Goal: Transaction & Acquisition: Purchase product/service

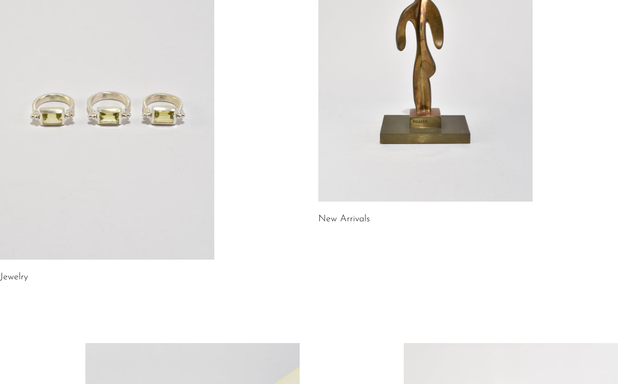
scroll to position [175, 0]
click at [17, 277] on link "Jewelry" at bounding box center [14, 276] width 28 height 9
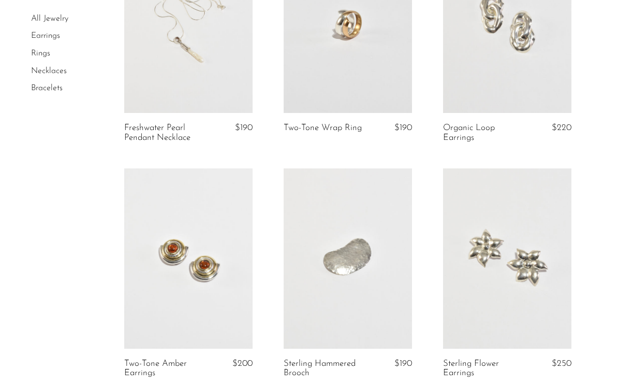
scroll to position [181, 0]
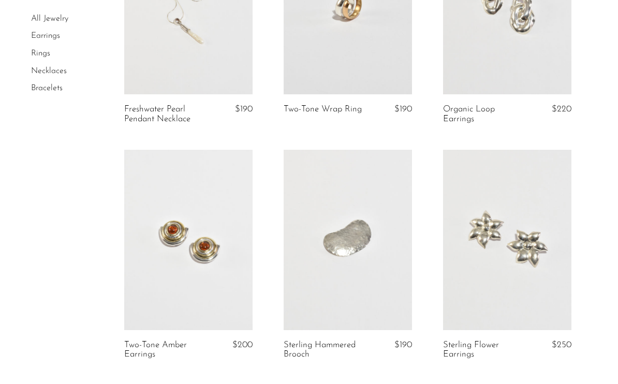
click at [519, 257] on link at bounding box center [507, 240] width 128 height 180
click at [364, 257] on link at bounding box center [348, 240] width 128 height 180
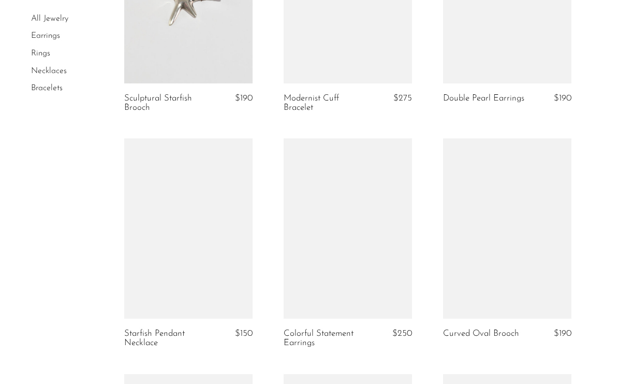
scroll to position [1133, 0]
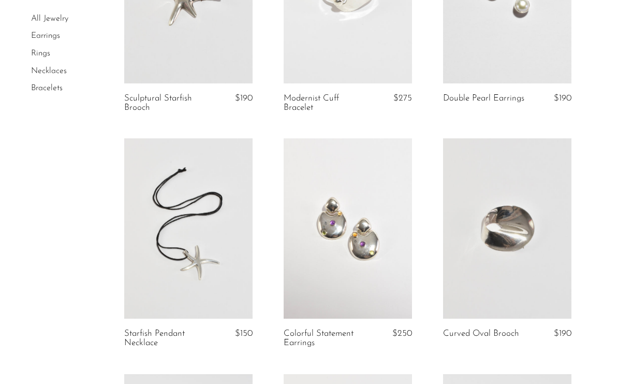
click at [508, 263] on link at bounding box center [507, 228] width 128 height 180
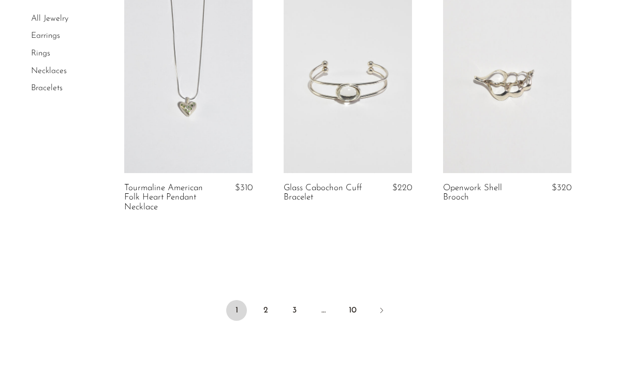
scroll to position [2696, 0]
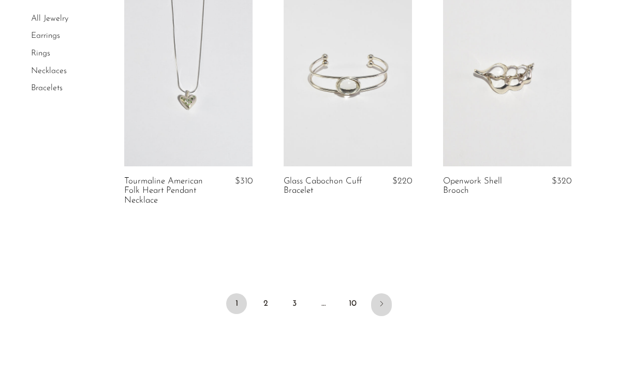
click at [378, 299] on icon "Next" at bounding box center [381, 303] width 8 height 8
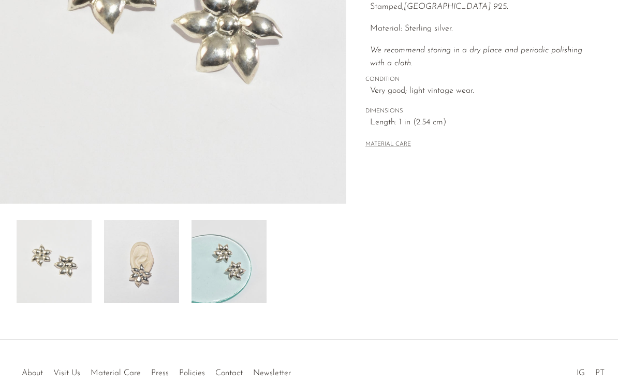
scroll to position [206, 0]
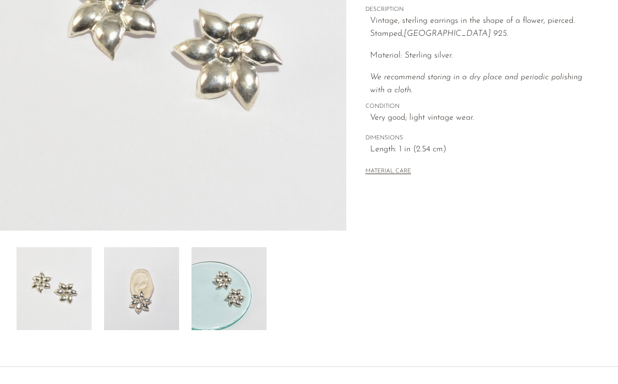
click at [153, 306] on img at bounding box center [141, 288] width 75 height 83
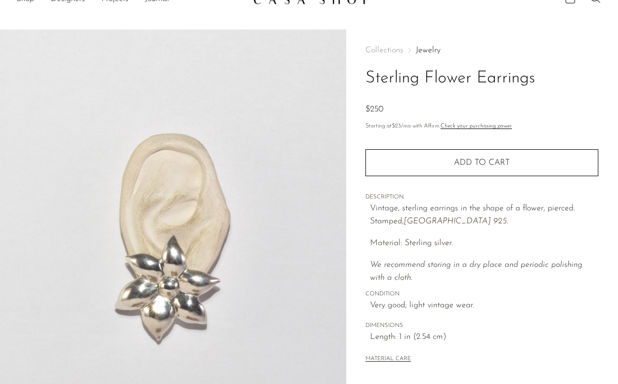
scroll to position [19, 0]
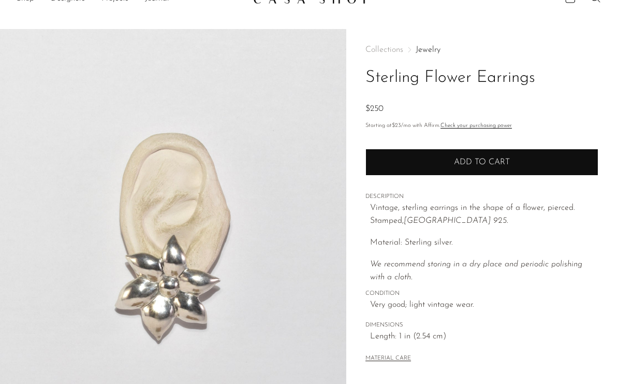
click at [456, 168] on button "Add to cart" at bounding box center [481, 162] width 233 height 27
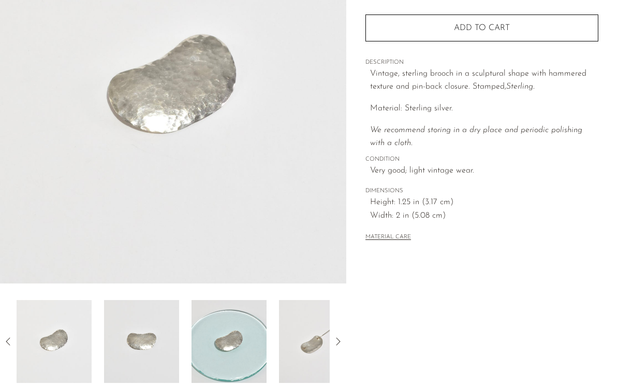
scroll to position [160, 0]
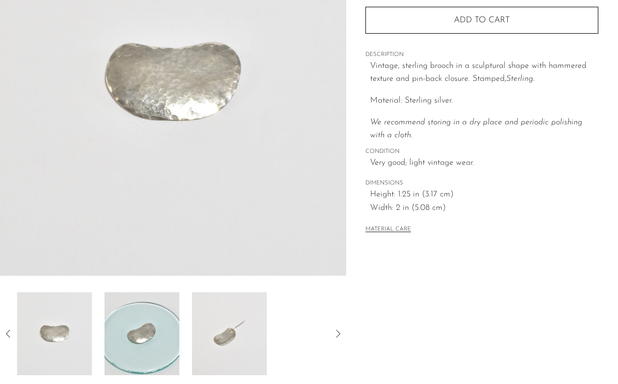
click at [163, 348] on img at bounding box center [142, 333] width 75 height 83
click at [161, 354] on img at bounding box center [141, 333] width 75 height 83
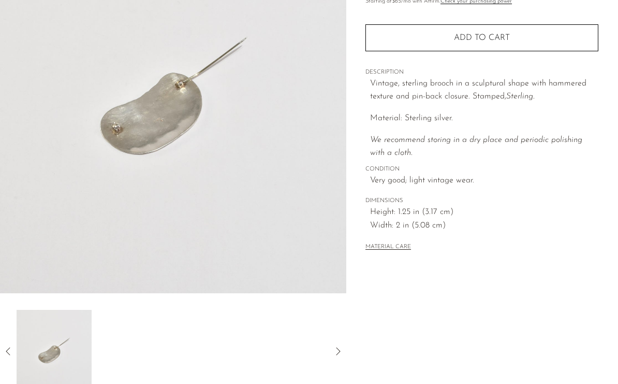
scroll to position [143, 0]
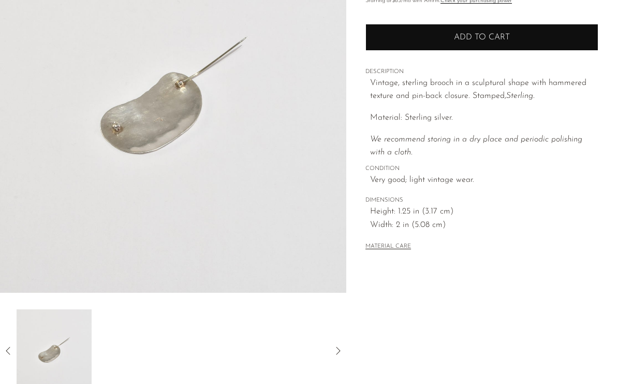
click at [465, 42] on button "Add to cart" at bounding box center [481, 37] width 233 height 27
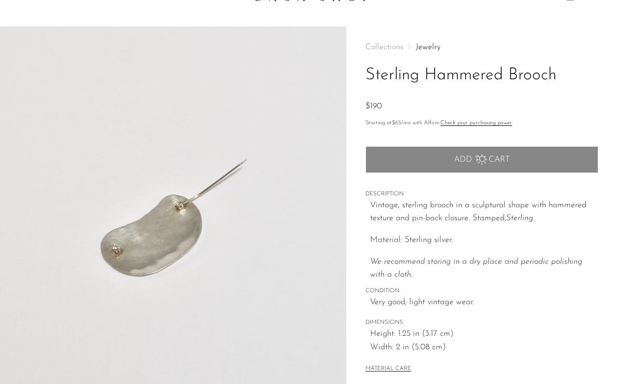
scroll to position [0, 0]
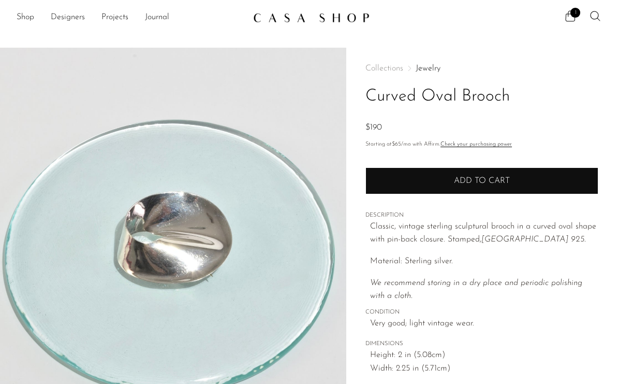
click at [478, 172] on button "Add to cart" at bounding box center [481, 180] width 233 height 27
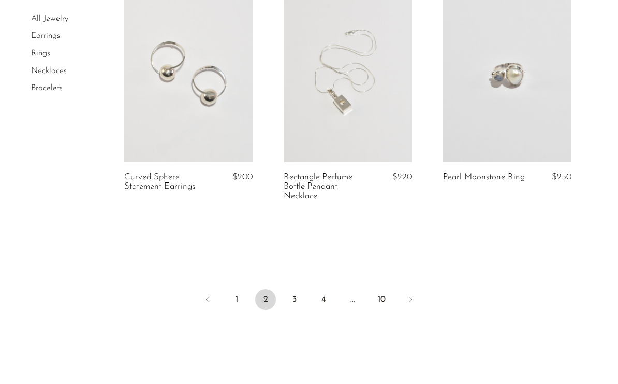
scroll to position [2722, 0]
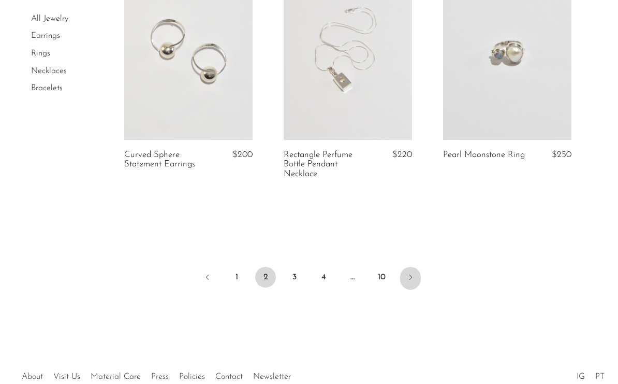
click at [407, 273] on icon "Next" at bounding box center [410, 277] width 8 height 8
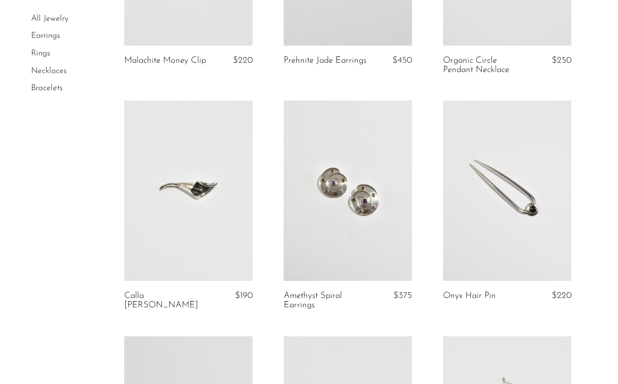
scroll to position [466, 0]
click at [194, 184] on link at bounding box center [188, 189] width 128 height 180
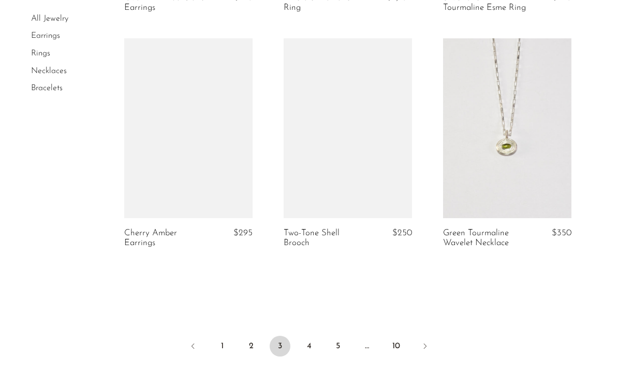
scroll to position [2652, 0]
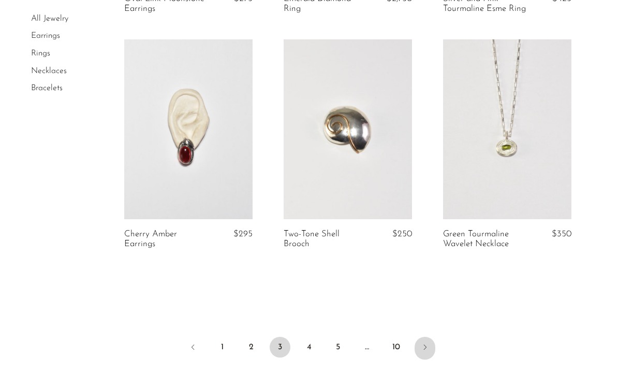
click at [427, 343] on icon "Next" at bounding box center [425, 347] width 8 height 8
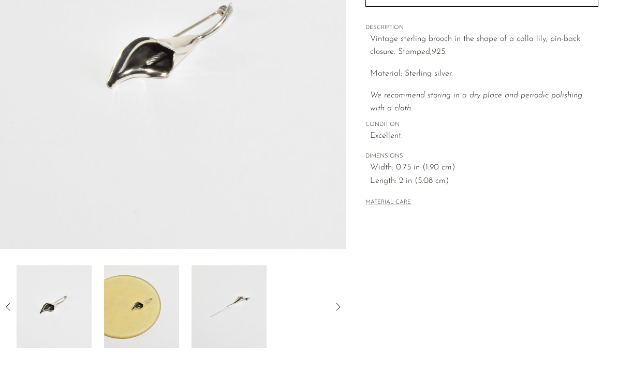
scroll to position [152, 0]
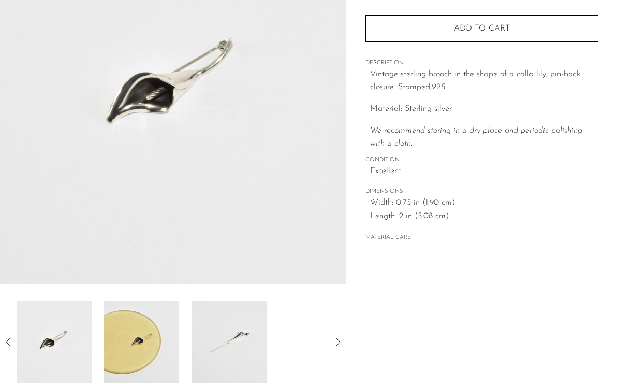
click at [243, 349] on img at bounding box center [229, 341] width 75 height 83
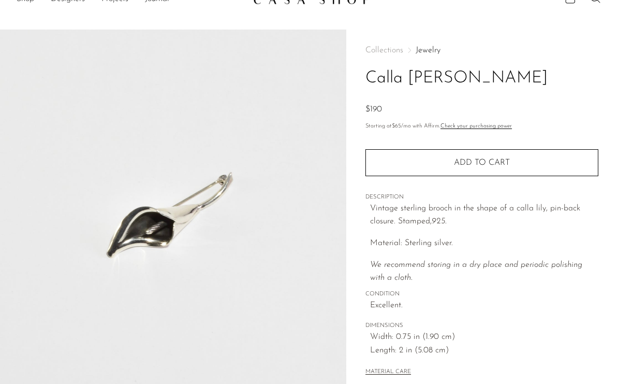
scroll to position [0, 0]
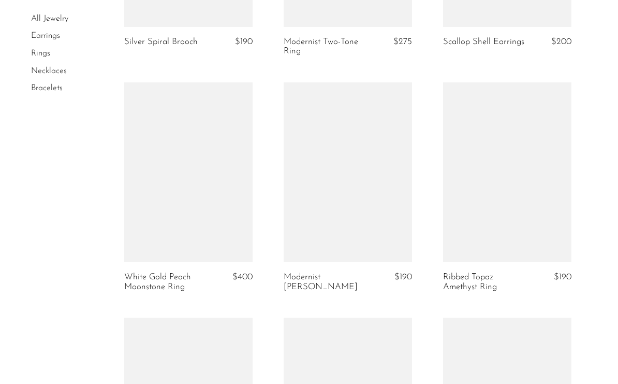
scroll to position [2379, 0]
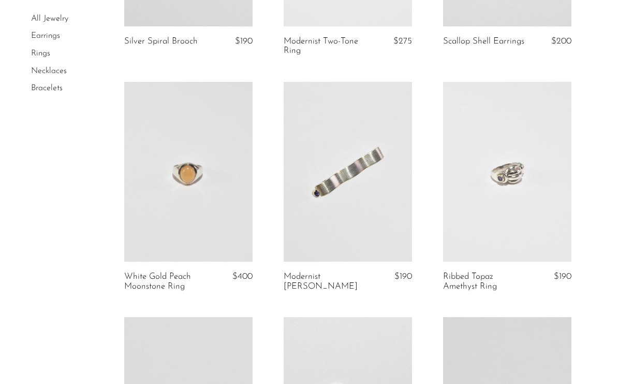
click at [369, 222] on link at bounding box center [348, 172] width 128 height 180
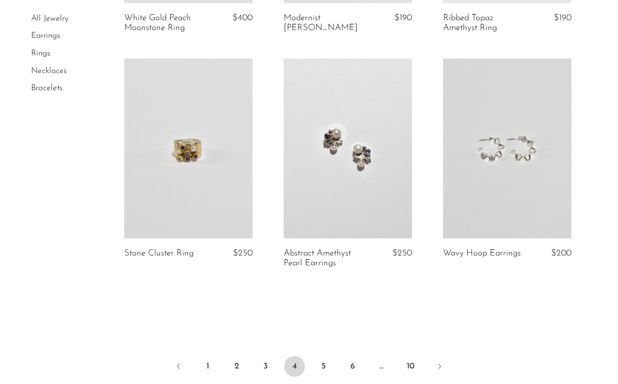
scroll to position [2635, 0]
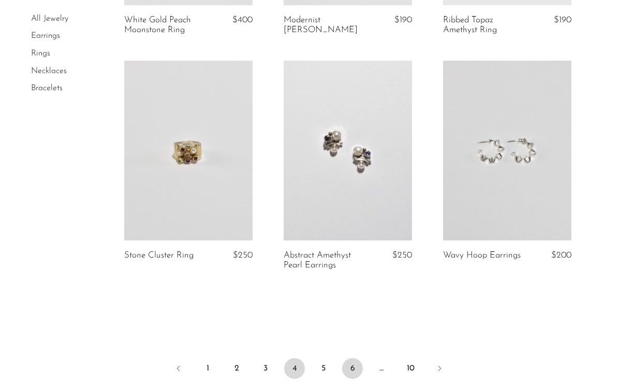
click at [350, 358] on link "6" at bounding box center [352, 368] width 21 height 21
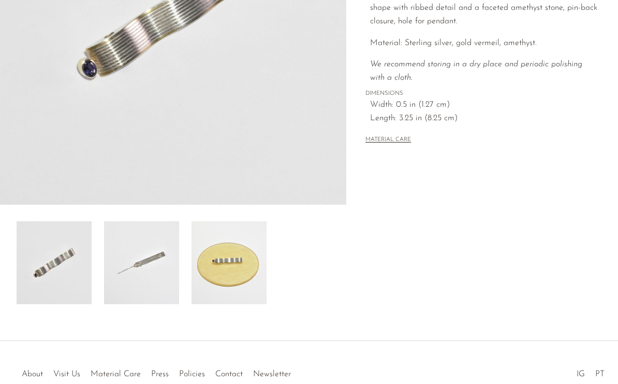
scroll to position [231, 0]
click at [134, 272] on img at bounding box center [141, 263] width 75 height 83
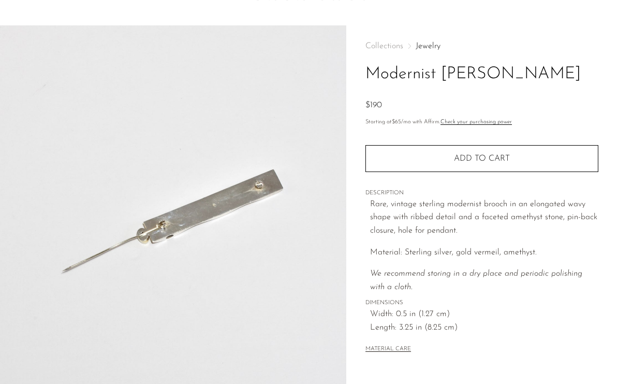
scroll to position [0, 0]
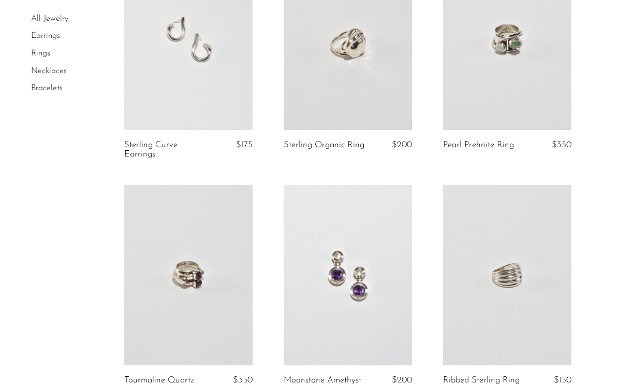
scroll to position [380, 0]
click at [48, 68] on link "Necklaces" at bounding box center [49, 71] width 36 height 8
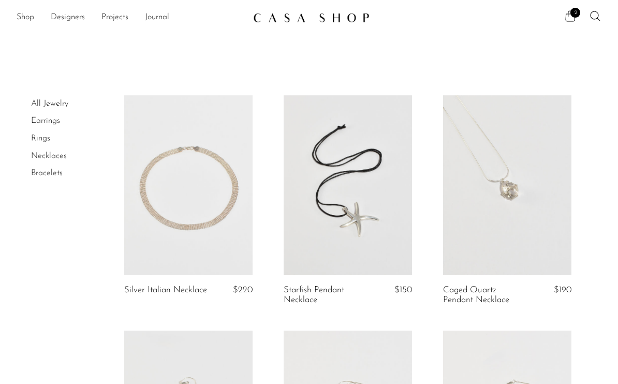
click at [28, 18] on link "Shop" at bounding box center [26, 17] width 18 height 13
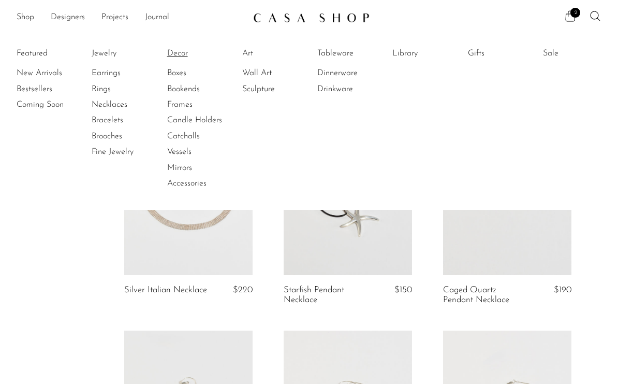
click at [177, 57] on link "Decor" at bounding box center [206, 53] width 78 height 11
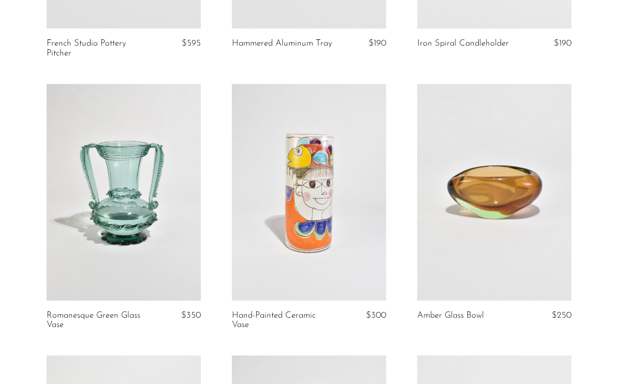
scroll to position [283, 0]
click at [331, 262] on link at bounding box center [309, 191] width 154 height 216
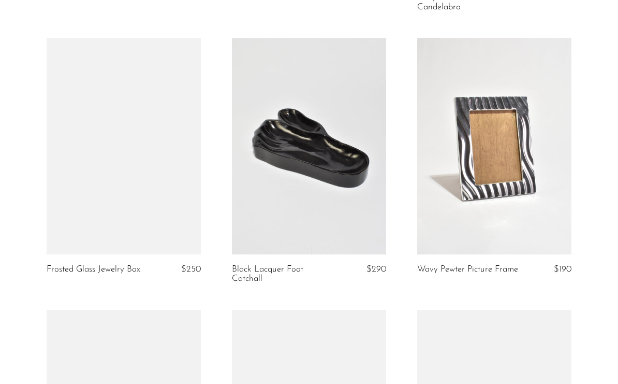
scroll to position [1943, 0]
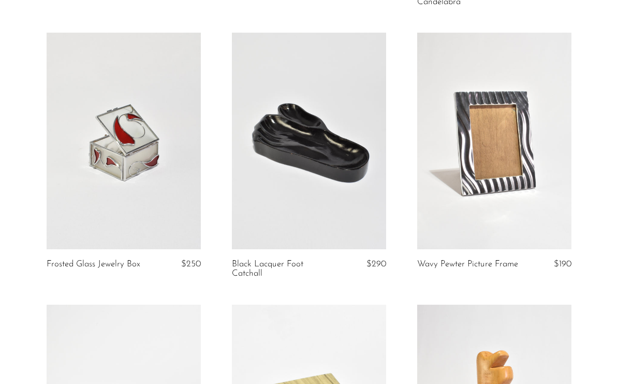
click at [336, 163] on link at bounding box center [309, 141] width 154 height 216
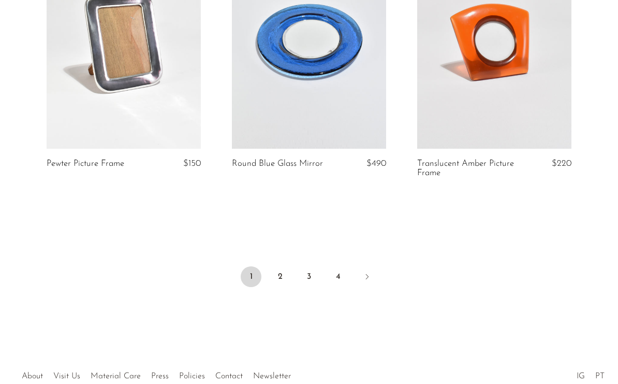
scroll to position [3154, 0]
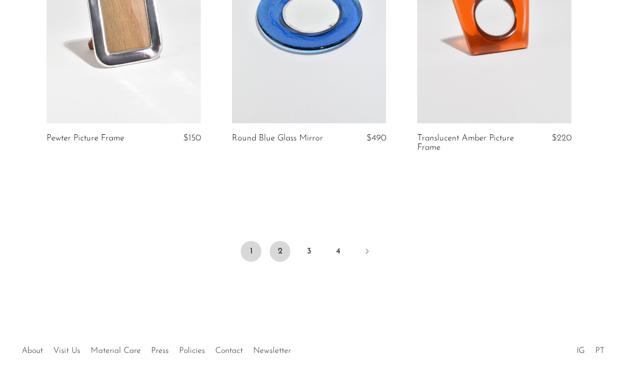
click at [281, 246] on link "2" at bounding box center [280, 251] width 21 height 21
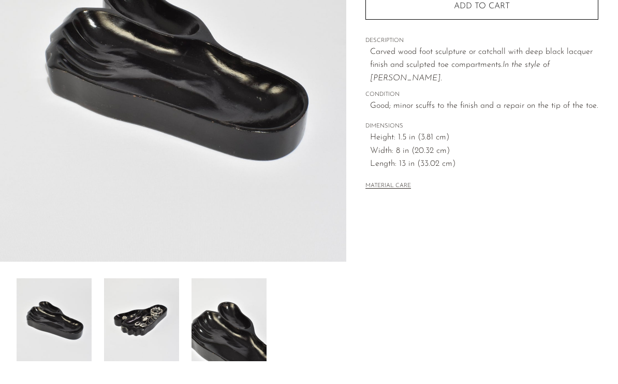
scroll to position [169, 0]
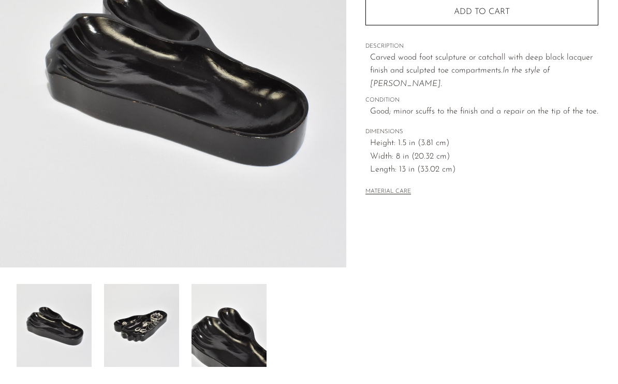
click at [244, 351] on img at bounding box center [229, 325] width 75 height 83
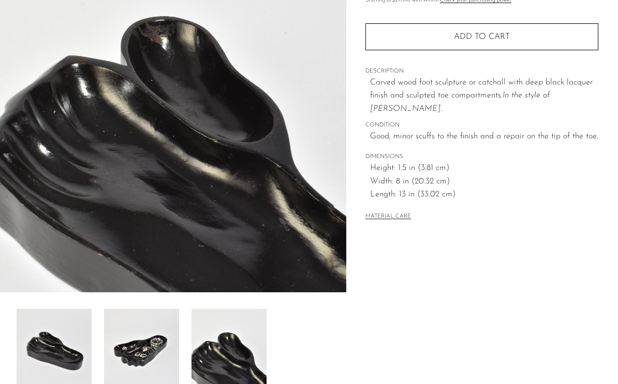
scroll to position [143, 0]
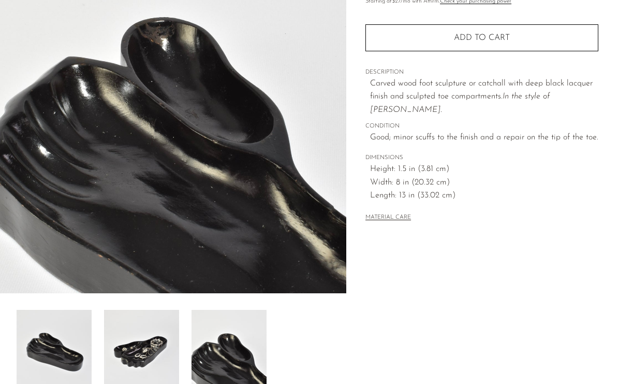
click at [164, 364] on img at bounding box center [141, 351] width 75 height 83
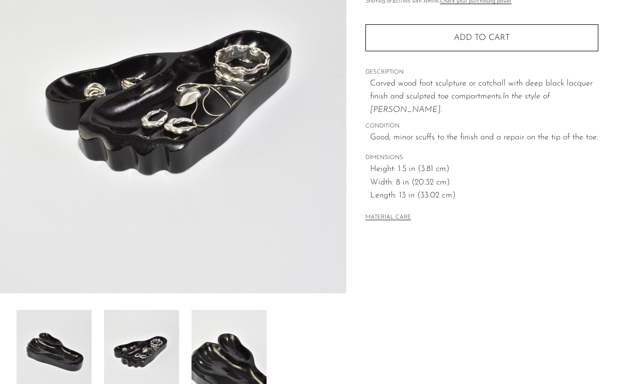
click at [240, 366] on img at bounding box center [229, 351] width 75 height 83
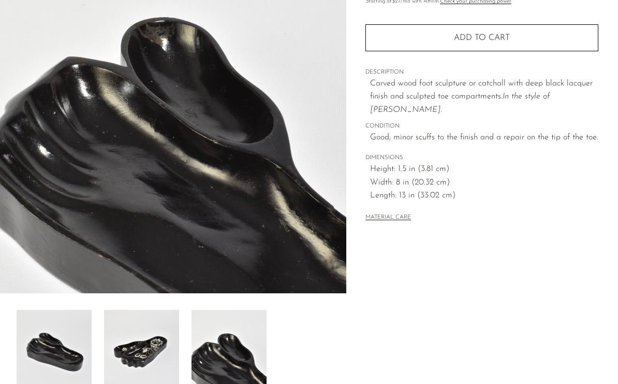
click at [60, 367] on img at bounding box center [54, 351] width 75 height 83
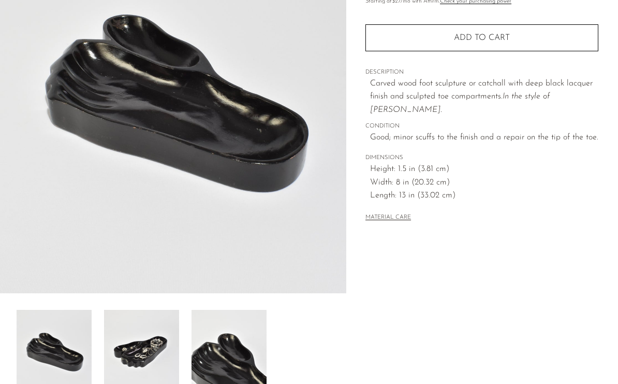
click at [215, 357] on img at bounding box center [229, 351] width 75 height 83
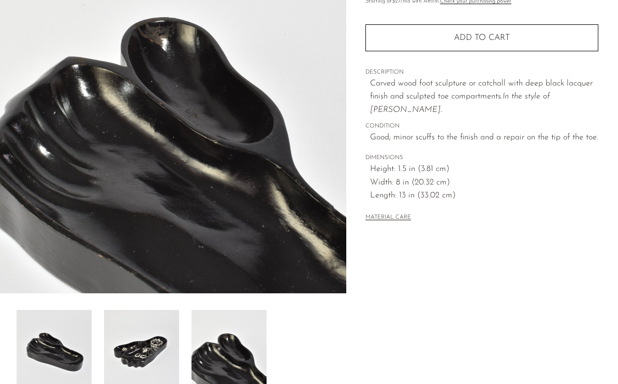
click at [150, 370] on img at bounding box center [141, 351] width 75 height 83
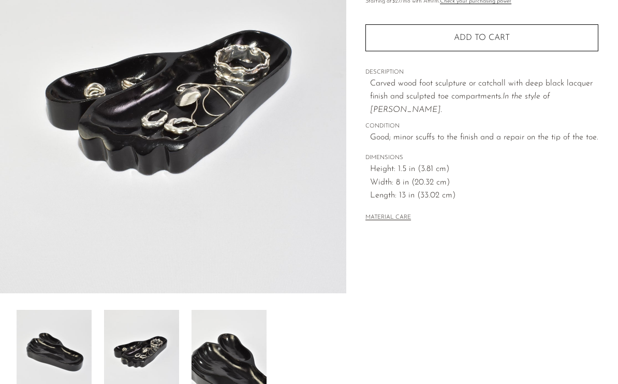
click at [144, 361] on img at bounding box center [141, 351] width 75 height 83
click at [66, 364] on img at bounding box center [54, 351] width 75 height 83
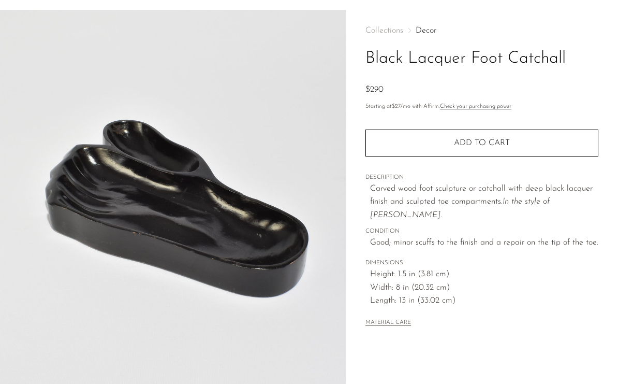
scroll to position [0, 0]
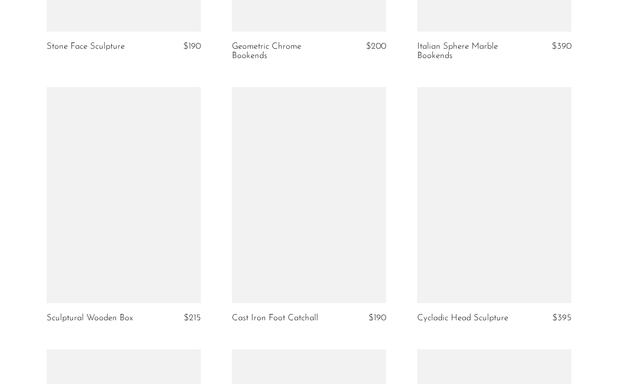
scroll to position [1637, 0]
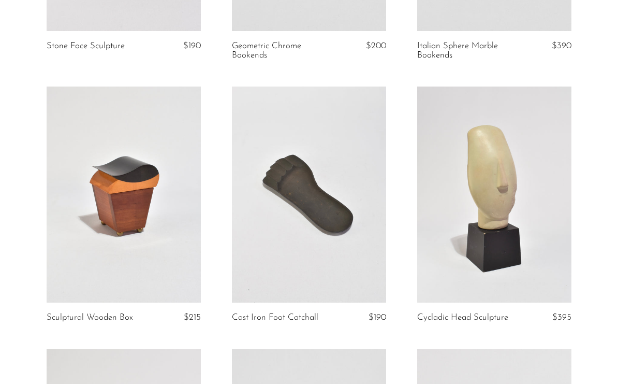
click at [340, 245] on link at bounding box center [309, 194] width 154 height 216
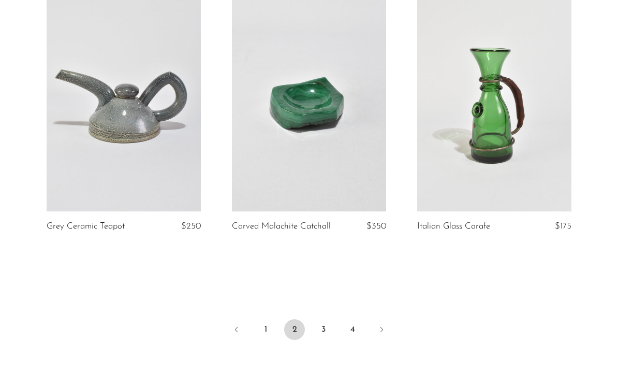
scroll to position [3057, 0]
click at [387, 329] on link "Next" at bounding box center [381, 330] width 21 height 23
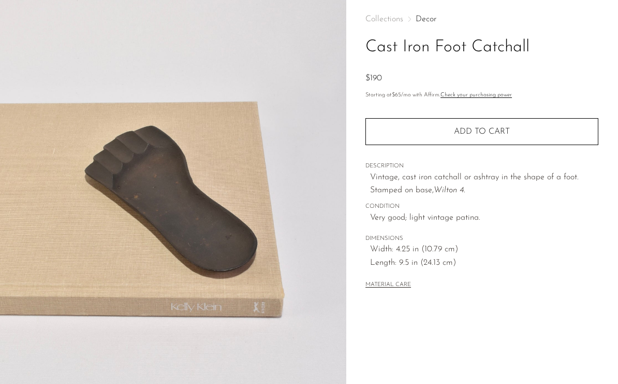
scroll to position [33, 0]
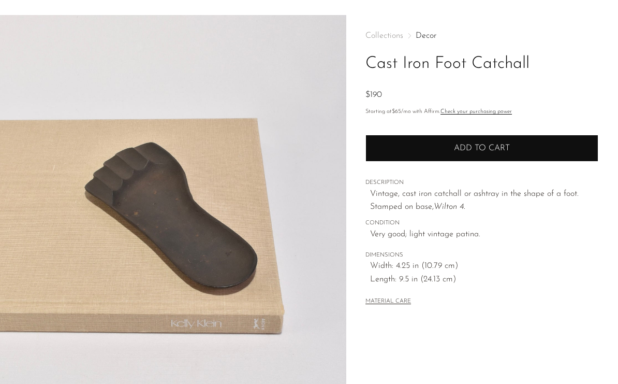
click at [488, 145] on span "Add to cart" at bounding box center [482, 148] width 56 height 8
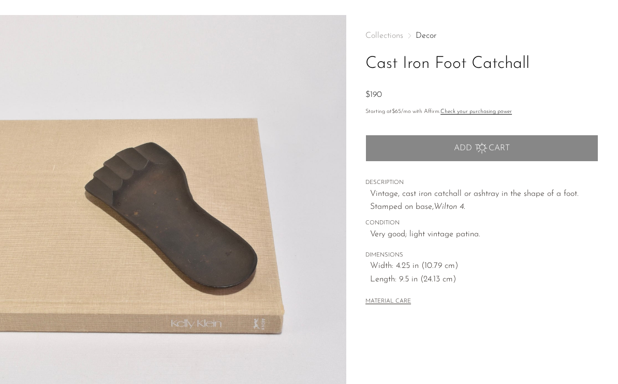
scroll to position [0, 0]
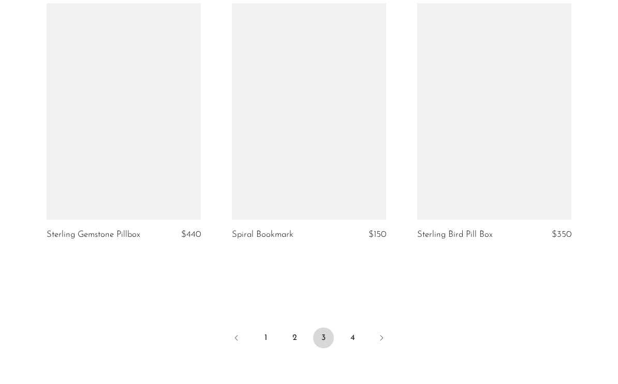
scroll to position [3052, 0]
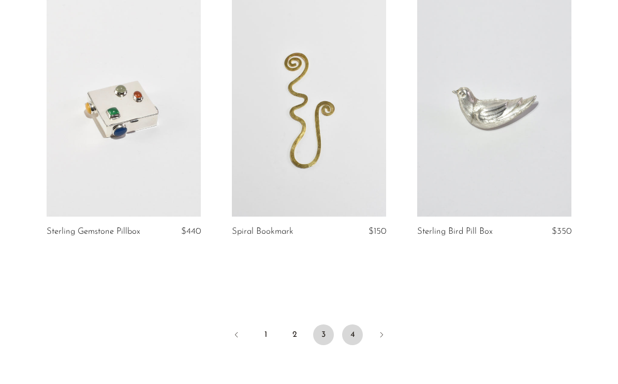
click at [354, 325] on link "4" at bounding box center [352, 334] width 21 height 21
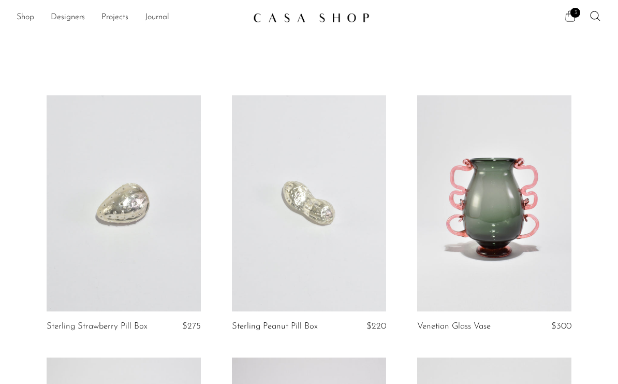
click at [24, 22] on link "Shop" at bounding box center [26, 17] width 18 height 13
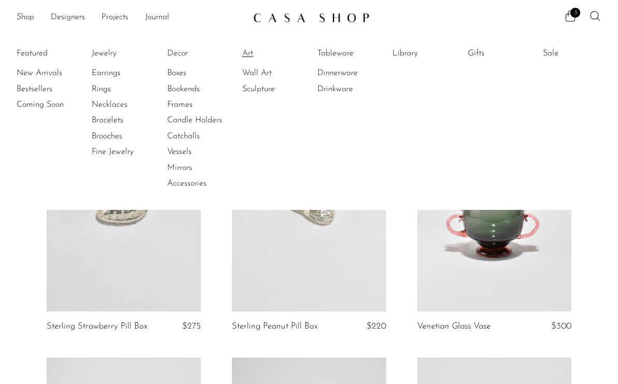
click at [250, 54] on link "Art" at bounding box center [281, 53] width 78 height 11
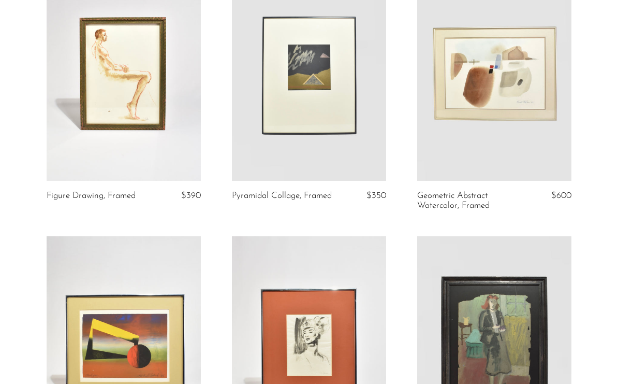
scroll to position [887, 0]
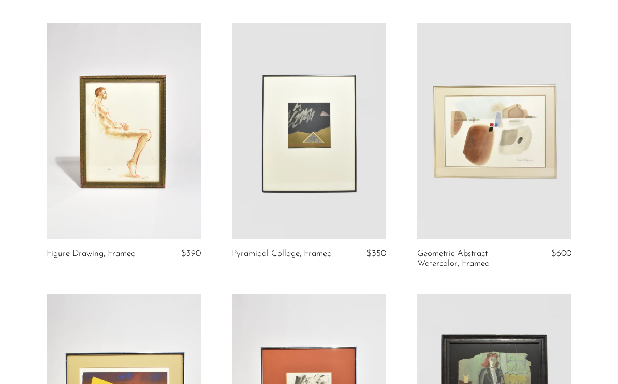
click at [136, 190] on link at bounding box center [124, 131] width 154 height 216
